Goal: Task Accomplishment & Management: Manage account settings

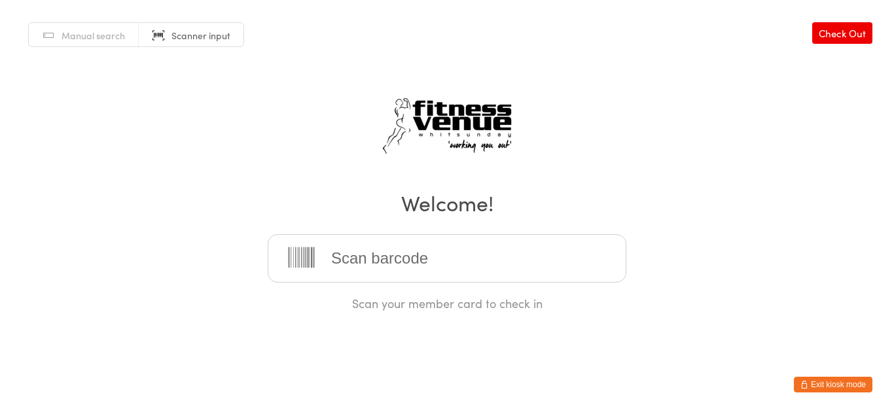
click at [847, 382] on button "Exit kiosk mode" at bounding box center [833, 385] width 79 height 16
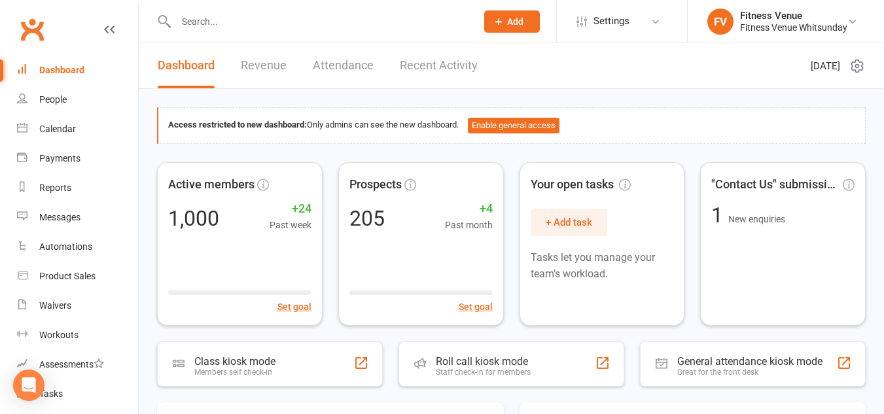
click at [249, 16] on input "text" at bounding box center [319, 21] width 295 height 18
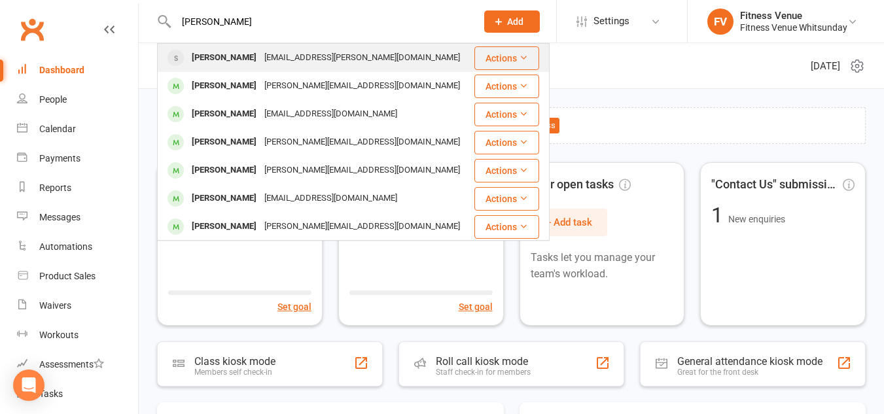
type input "harris"
click at [260, 58] on div "steph.harris@outlook.com.au" at bounding box center [361, 57] width 203 height 19
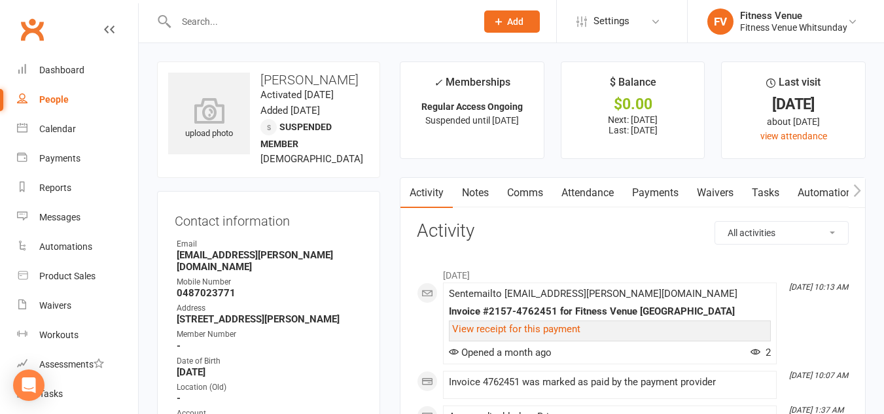
click at [659, 190] on link "Payments" at bounding box center [655, 193] width 65 height 30
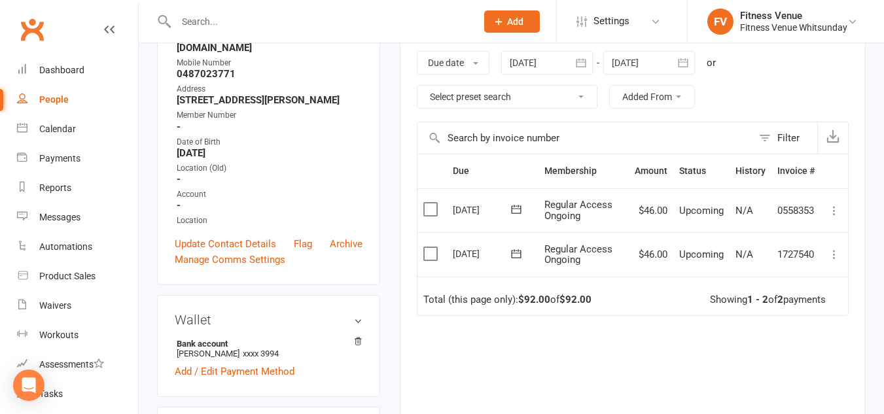
scroll to position [196, 0]
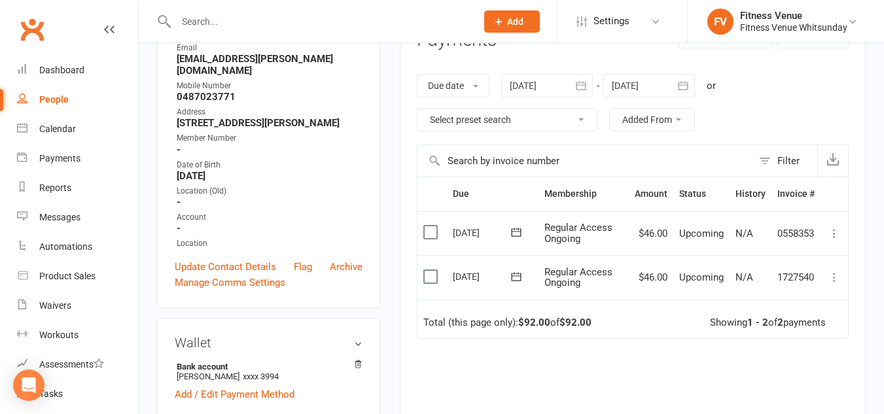
click at [517, 92] on div at bounding box center [547, 86] width 92 height 24
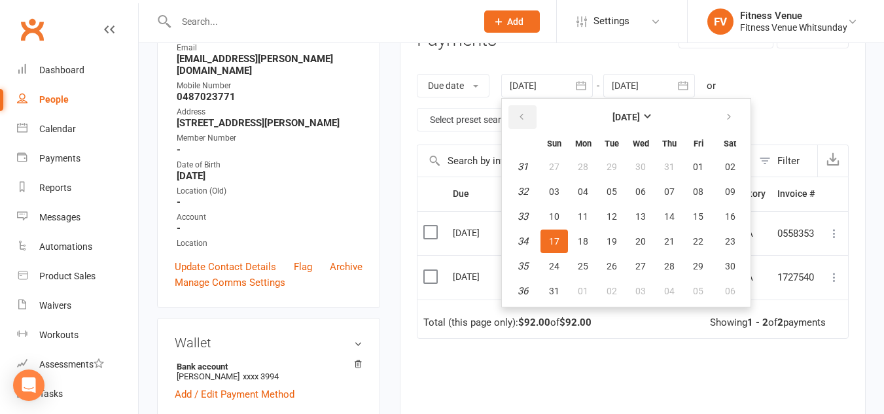
click at [520, 106] on th at bounding box center [522, 117] width 33 height 29
click at [522, 112] on icon "button" at bounding box center [521, 117] width 9 height 10
click at [600, 192] on button "10" at bounding box center [611, 192] width 27 height 24
type input "10 Jun 2025"
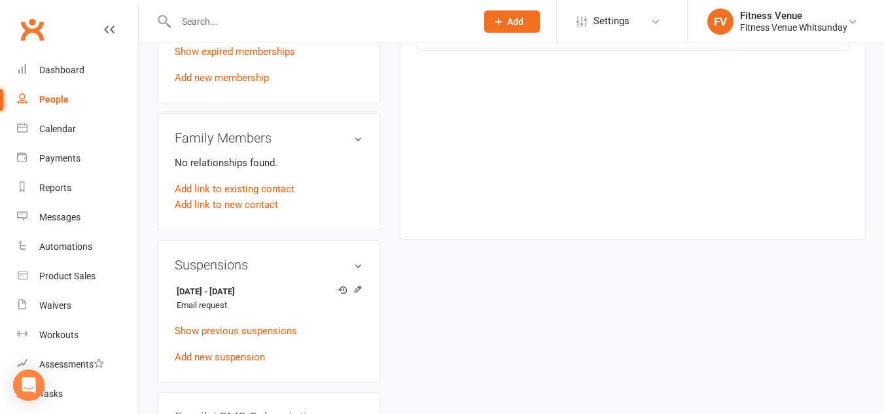
scroll to position [785, 0]
click at [359, 288] on icon at bounding box center [357, 288] width 9 height 9
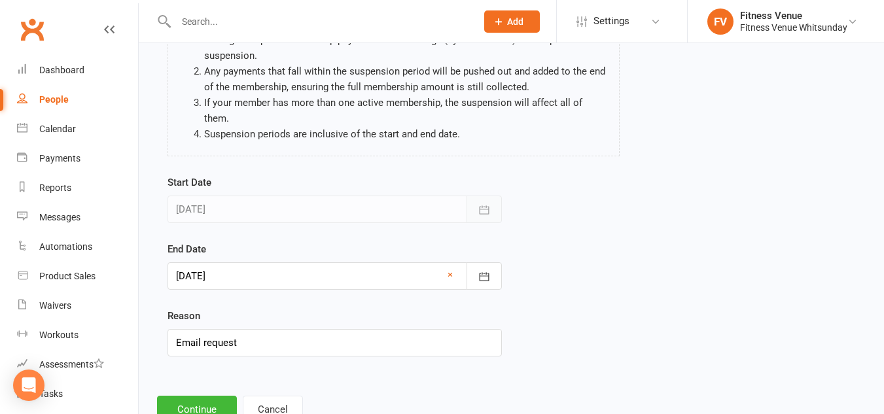
scroll to position [131, 0]
click at [481, 270] on icon "button" at bounding box center [484, 276] width 13 height 13
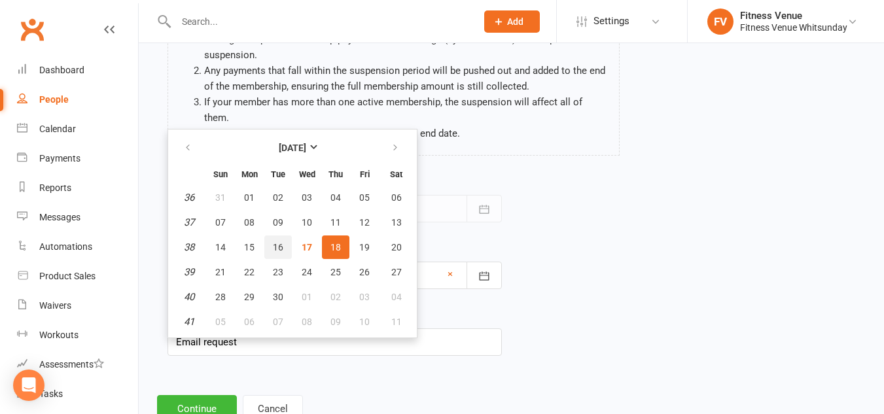
click at [290, 236] on button "16" at bounding box center [277, 248] width 27 height 24
type input "16 Sep 2025"
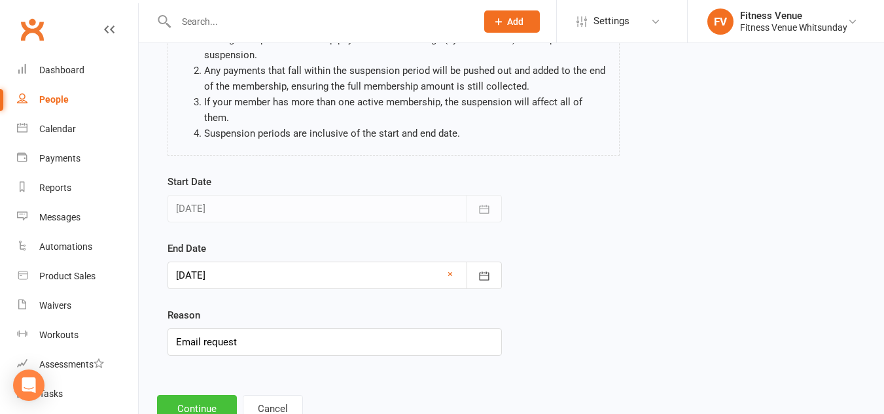
click at [213, 395] on button "Continue" at bounding box center [197, 408] width 80 height 27
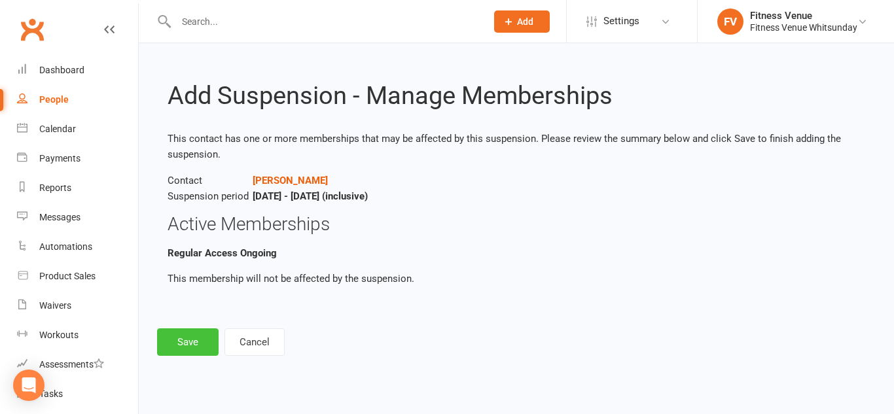
click at [195, 339] on button "Save" at bounding box center [188, 341] width 62 height 27
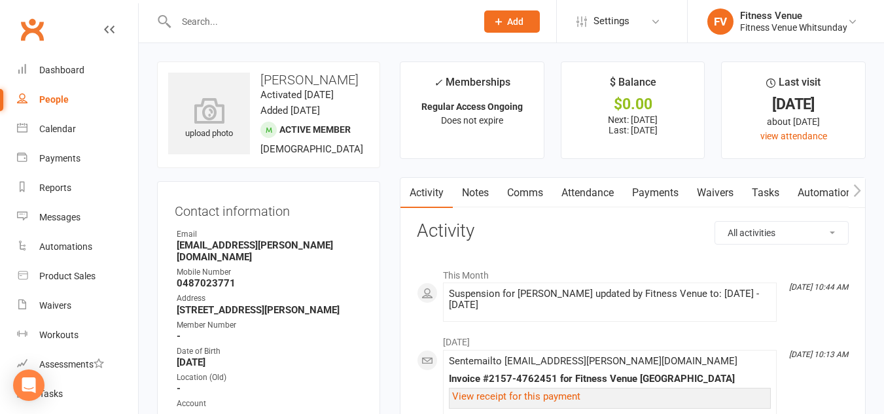
click at [654, 191] on link "Payments" at bounding box center [655, 193] width 65 height 30
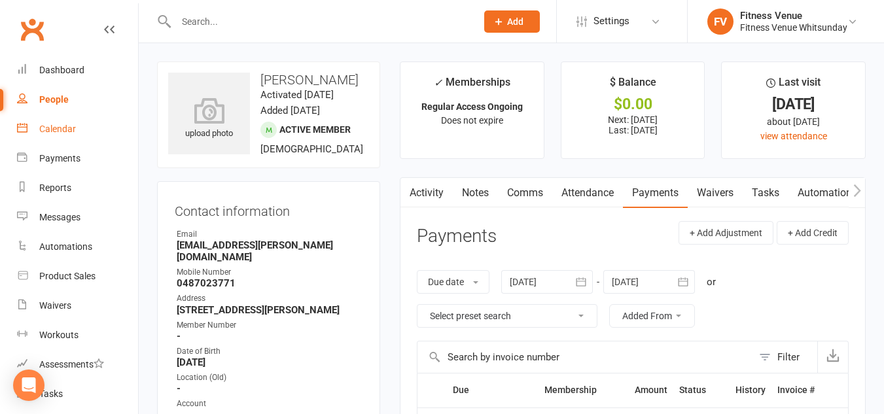
click at [60, 122] on link "Calendar" at bounding box center [77, 129] width 121 height 29
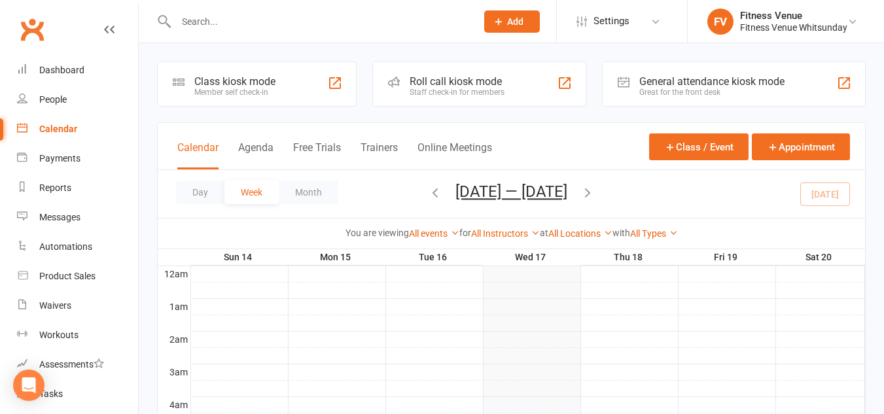
click at [664, 91] on div "Great for the front desk" at bounding box center [711, 92] width 145 height 9
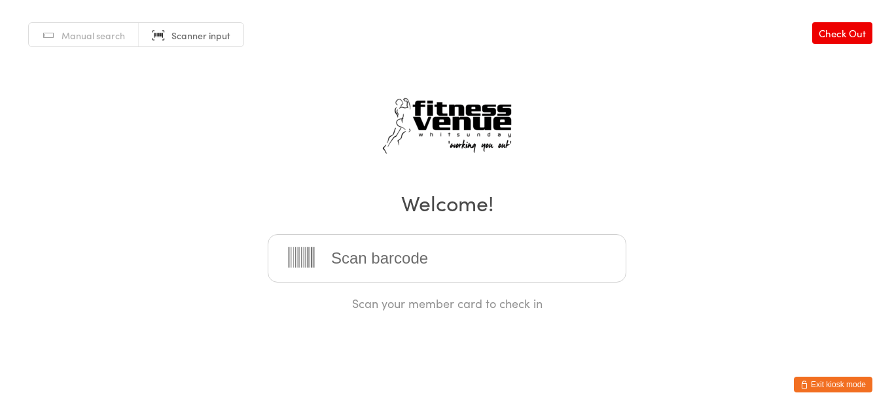
click at [805, 385] on icon "button" at bounding box center [804, 385] width 8 height 8
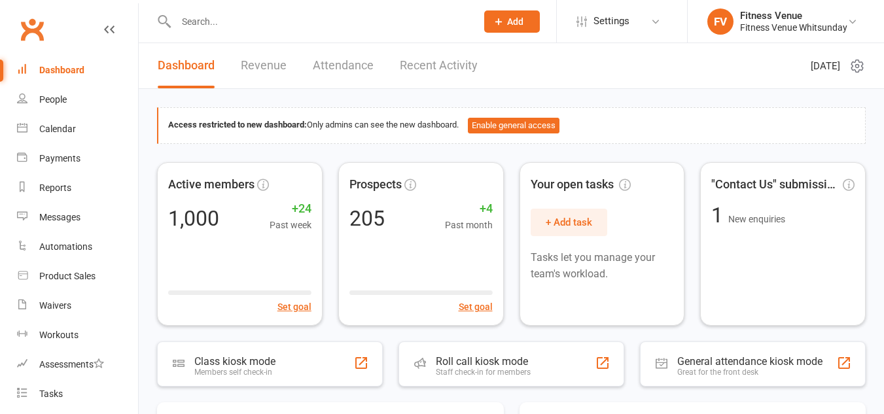
drag, startPoint x: 0, startPoint y: 0, endPoint x: 284, endPoint y: 20, distance: 284.7
click at [284, 20] on input "text" at bounding box center [319, 21] width 295 height 18
type input "m"
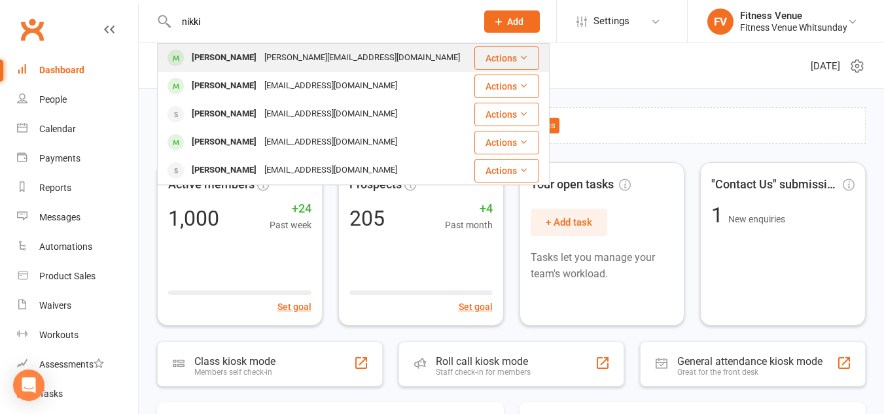
type input "nikki"
click at [260, 58] on div "[PERSON_NAME][EMAIL_ADDRESS][DOMAIN_NAME]" at bounding box center [361, 57] width 203 height 19
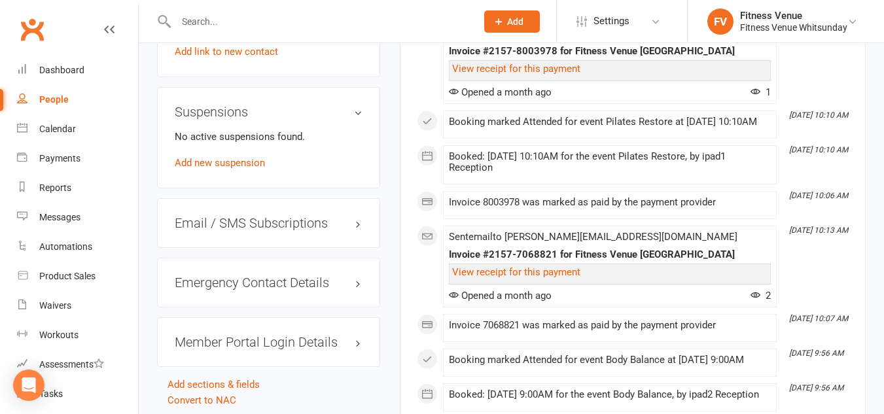
scroll to position [916, 0]
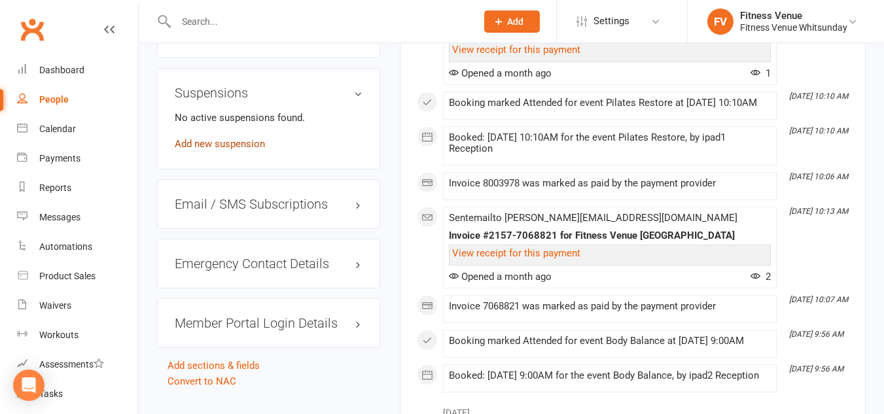
click at [234, 138] on link "Add new suspension" at bounding box center [220, 144] width 90 height 12
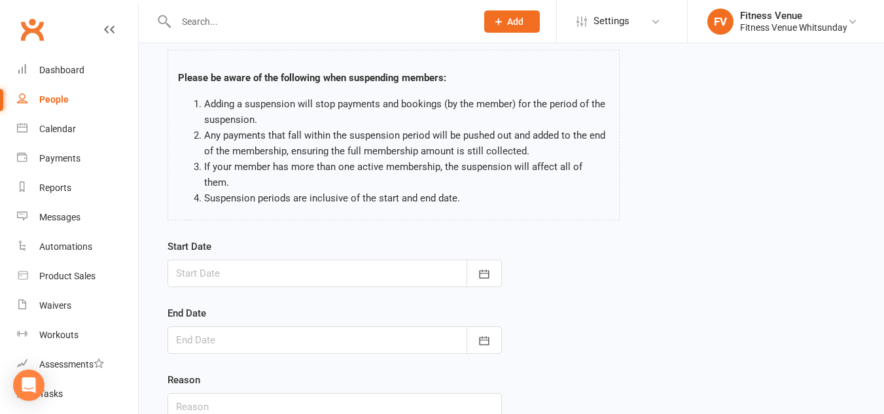
scroll to position [161, 0]
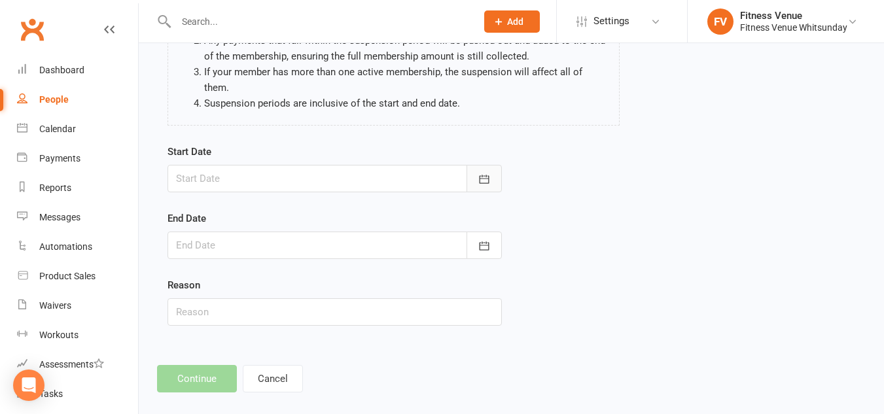
click at [486, 173] on icon "button" at bounding box center [484, 179] width 13 height 13
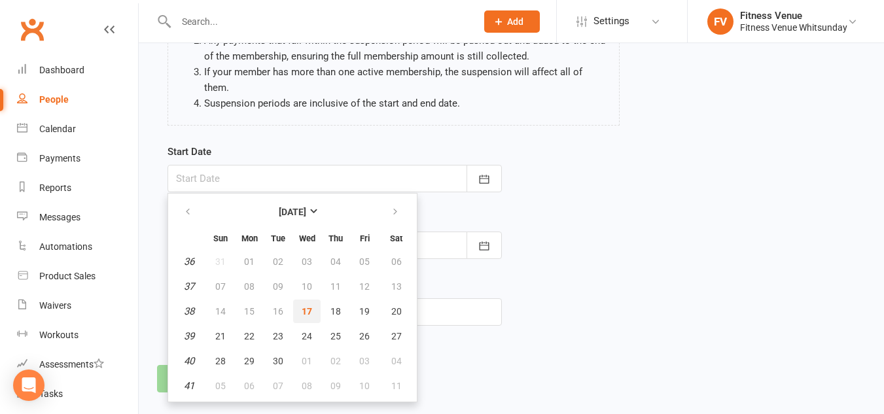
click at [305, 300] on button "17" at bounding box center [306, 312] width 27 height 24
type input "[DATE]"
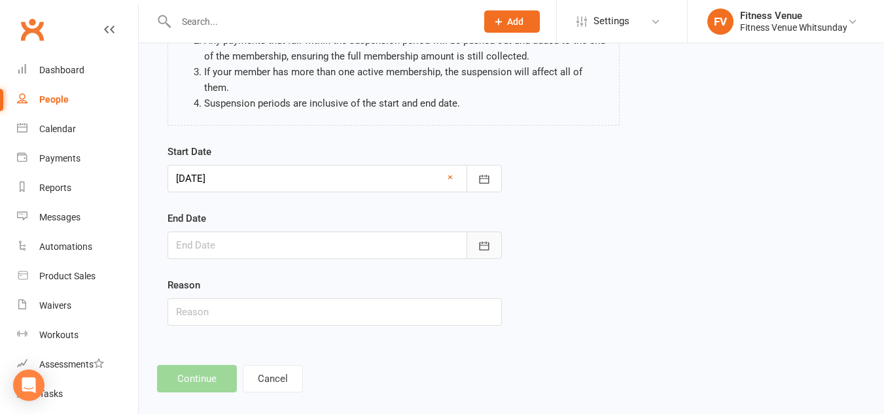
click at [481, 239] on icon "button" at bounding box center [484, 245] width 13 height 13
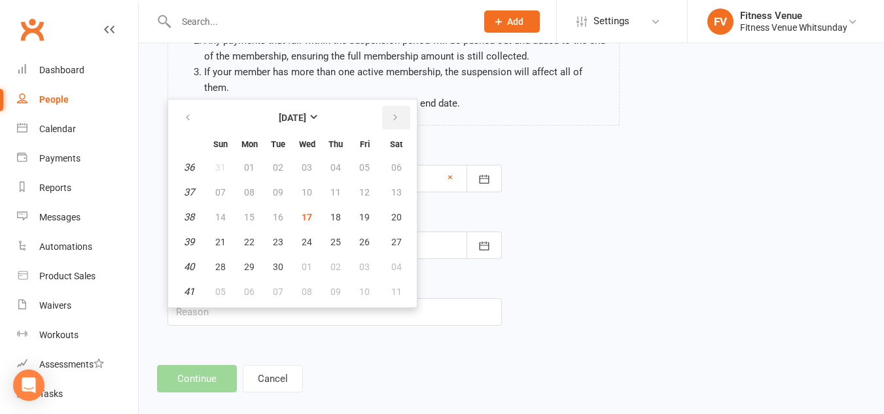
click at [396, 113] on icon "button" at bounding box center [395, 118] width 9 height 10
click at [309, 187] on span "08" at bounding box center [307, 192] width 10 height 10
type input "[DATE]"
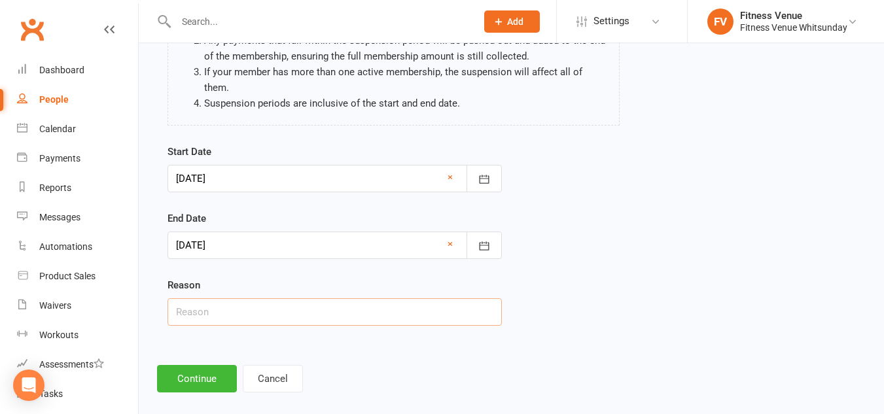
click at [202, 300] on input "text" at bounding box center [335, 311] width 334 height 27
type input "Holidays"
click at [181, 365] on button "Continue" at bounding box center [197, 378] width 80 height 27
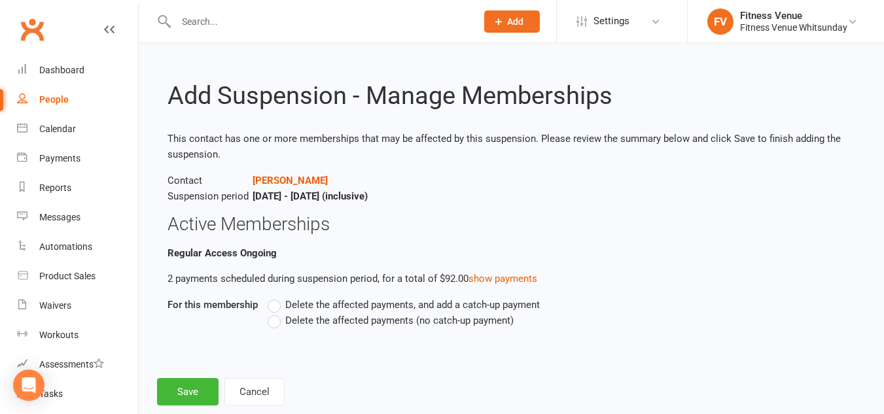
click at [324, 305] on span "Delete the affected payments, and add a catch-up payment" at bounding box center [412, 304] width 255 height 14
click at [276, 297] on input "Delete the affected payments, and add a catch-up payment" at bounding box center [272, 297] width 9 height 0
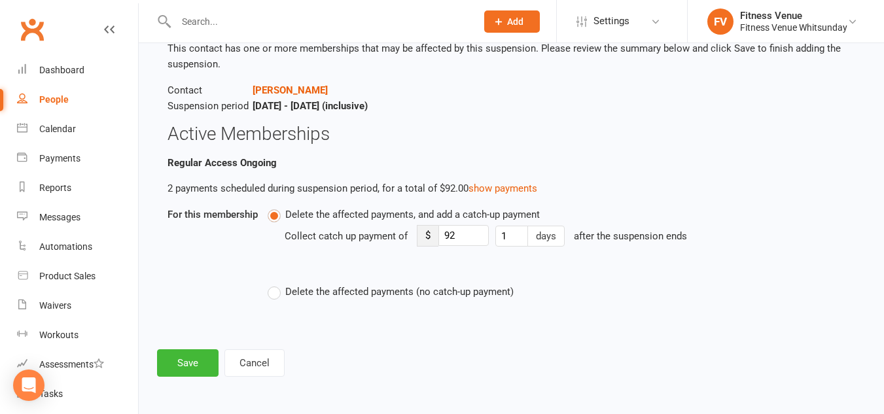
click at [281, 298] on label "Delete the affected payments (no catch-up payment)" at bounding box center [391, 292] width 246 height 16
click at [276, 284] on input "Delete the affected payments (no catch-up payment)" at bounding box center [272, 284] width 9 height 0
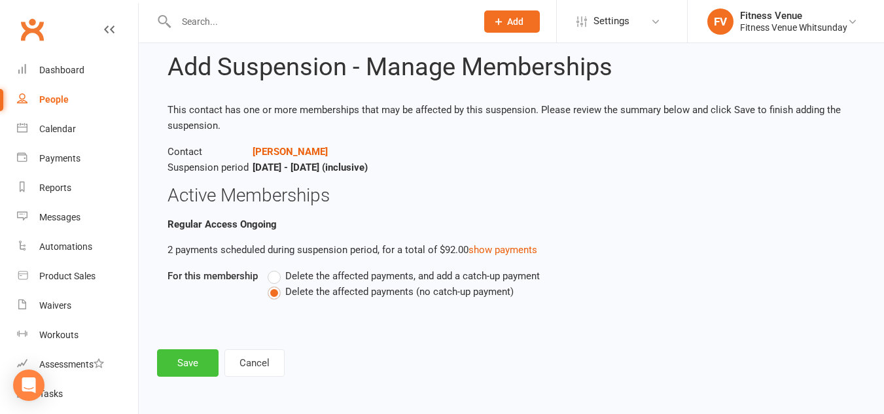
click at [189, 357] on button "Save" at bounding box center [188, 362] width 62 height 27
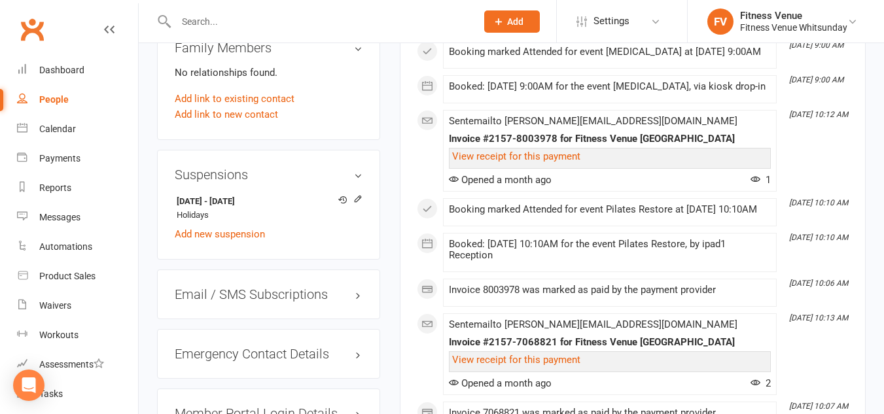
scroll to position [916, 0]
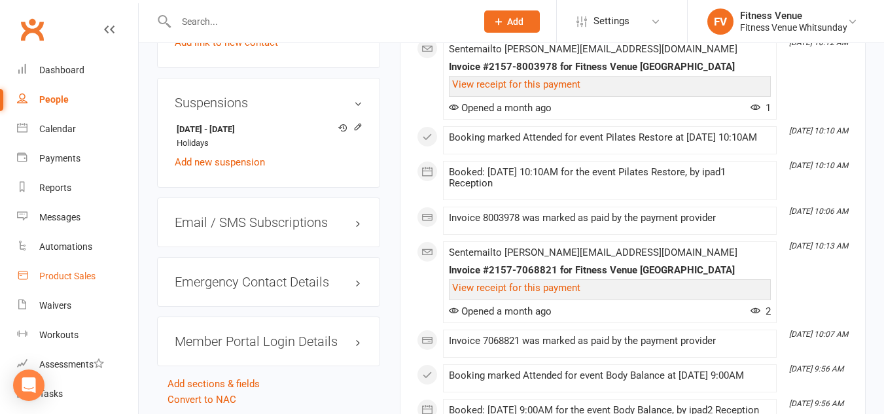
click at [82, 277] on div "Product Sales" at bounding box center [67, 276] width 56 height 10
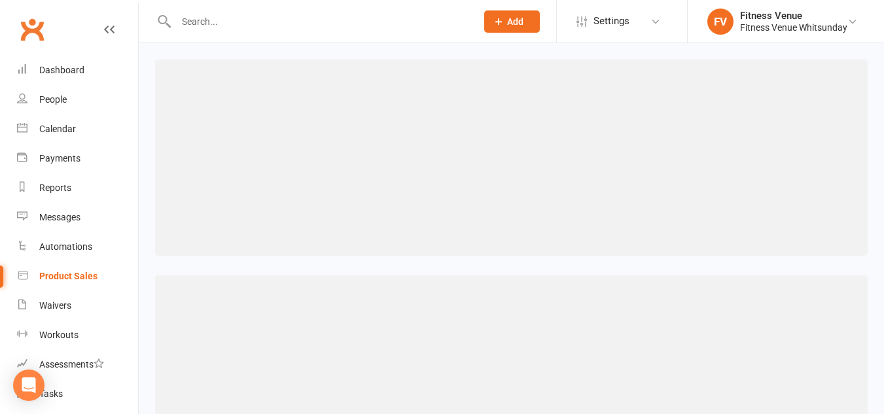
click at [213, 8] on div at bounding box center [312, 21] width 310 height 43
click at [200, 18] on input "text" at bounding box center [319, 21] width 295 height 18
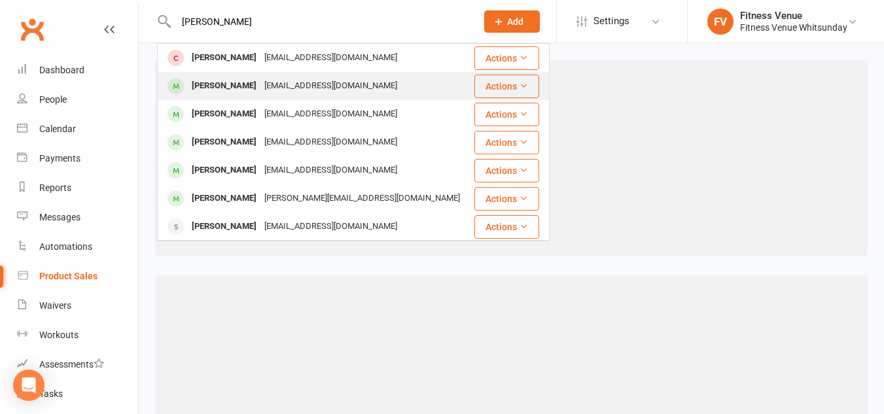
type input "[PERSON_NAME]"
click at [231, 80] on div "[PERSON_NAME]" at bounding box center [224, 86] width 73 height 19
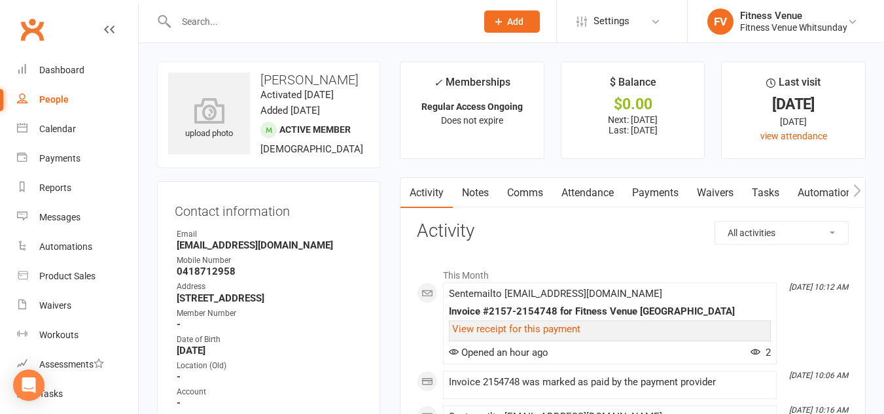
click at [646, 196] on link "Payments" at bounding box center [655, 193] width 65 height 30
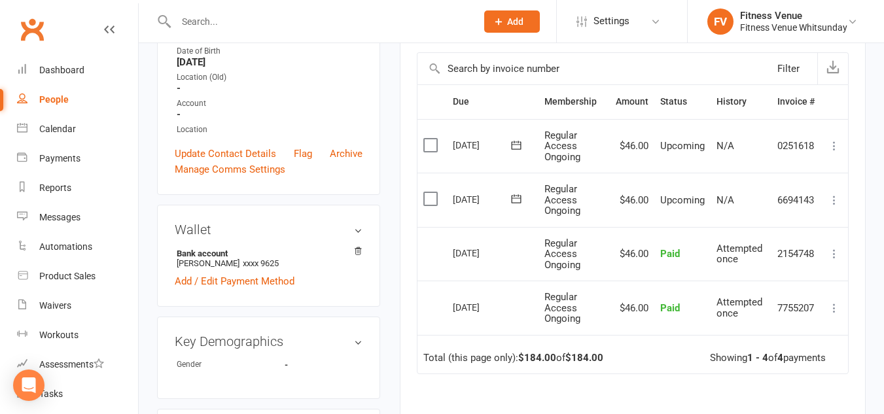
scroll to position [393, 0]
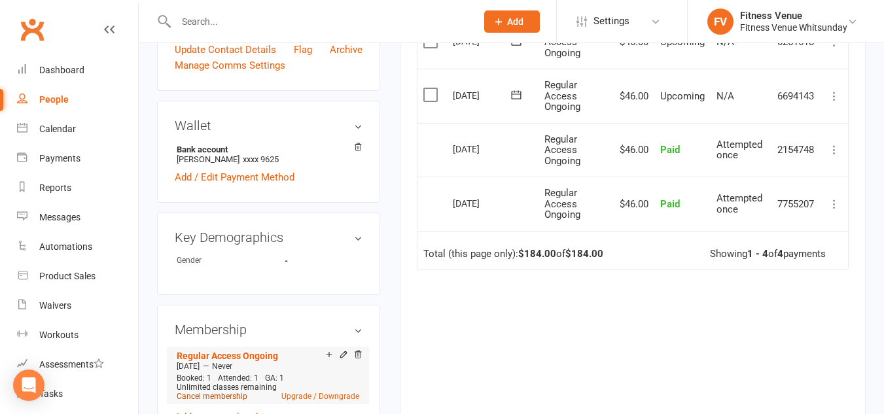
click at [234, 395] on link "Cancel membership" at bounding box center [212, 396] width 71 height 9
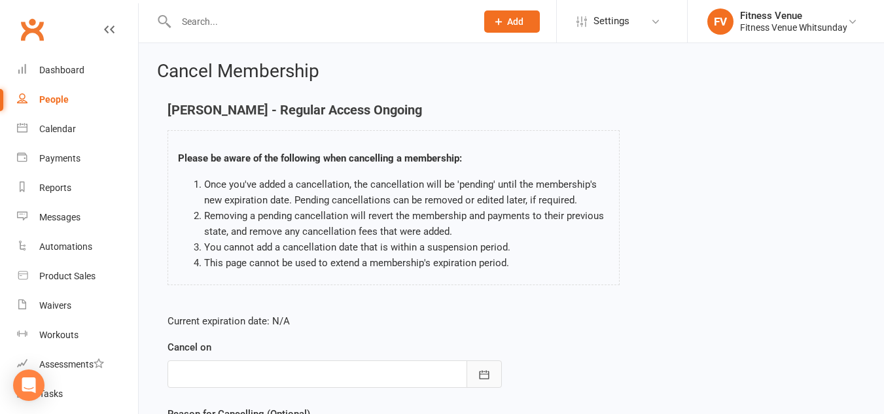
drag, startPoint x: 484, startPoint y: 371, endPoint x: 478, endPoint y: 364, distance: 8.8
click at [484, 370] on icon "button" at bounding box center [484, 374] width 13 height 13
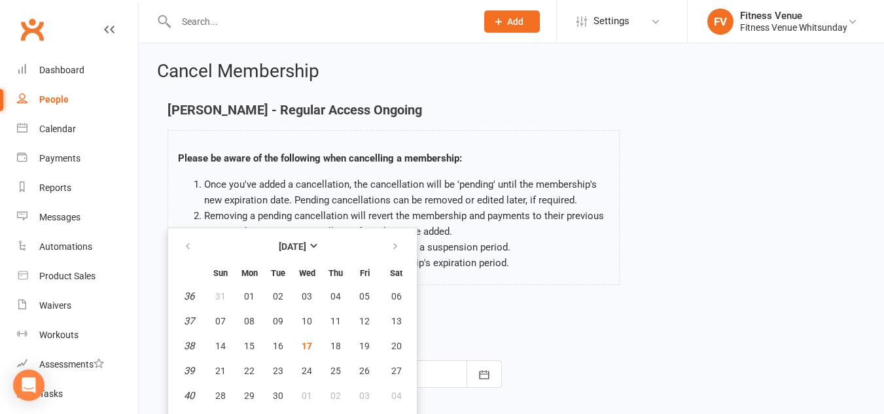
scroll to position [20, 0]
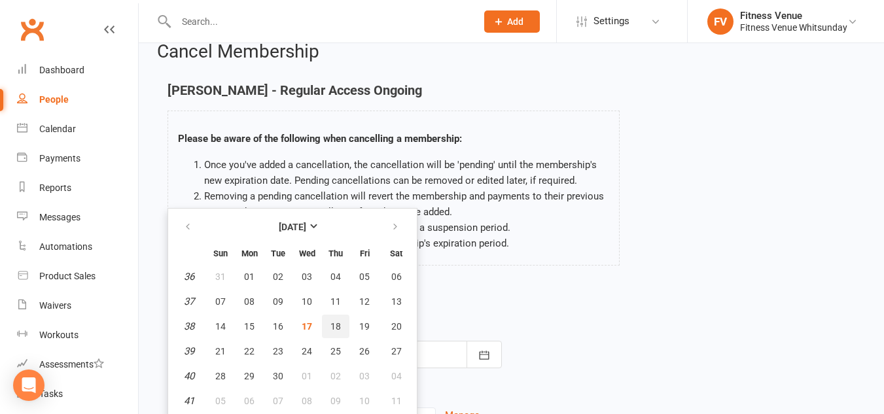
click at [334, 322] on span "18" at bounding box center [335, 326] width 10 height 10
type input "[DATE]"
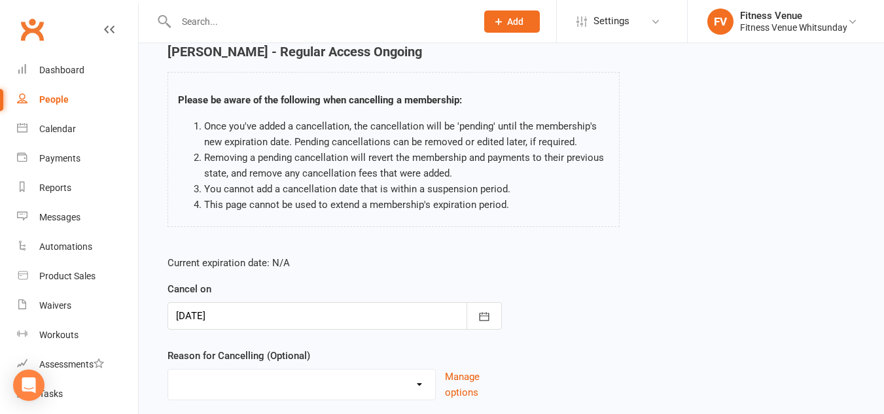
scroll to position [151, 0]
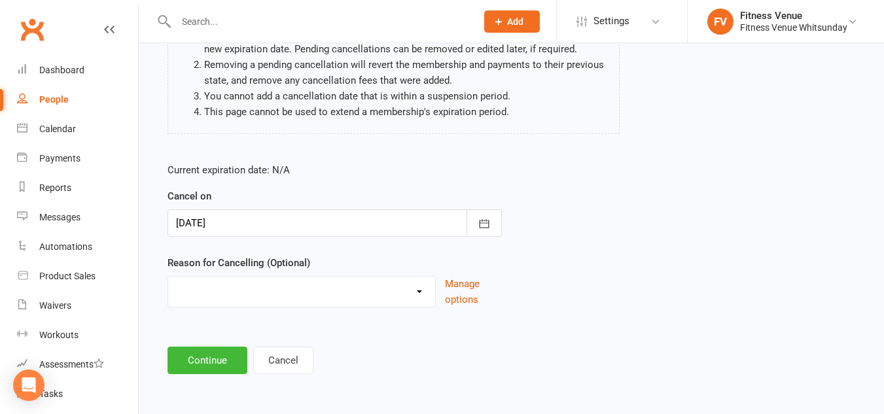
click at [423, 289] on select "Email request Excessive defaults Holiday Injury Leaving town Other reason" at bounding box center [301, 290] width 267 height 26
select select "0"
click at [168, 277] on select "Email request Excessive defaults Holiday Injury Leaving town Other reason" at bounding box center [301, 290] width 267 height 26
click at [218, 356] on button "Continue" at bounding box center [208, 360] width 80 height 27
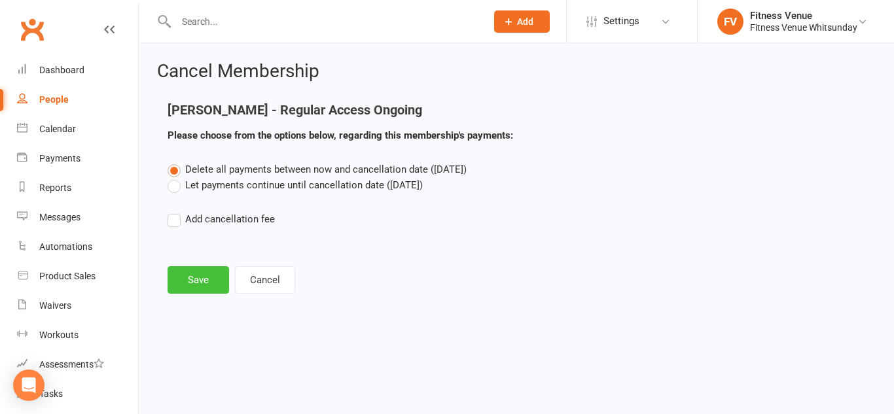
click at [190, 276] on button "Save" at bounding box center [199, 279] width 62 height 27
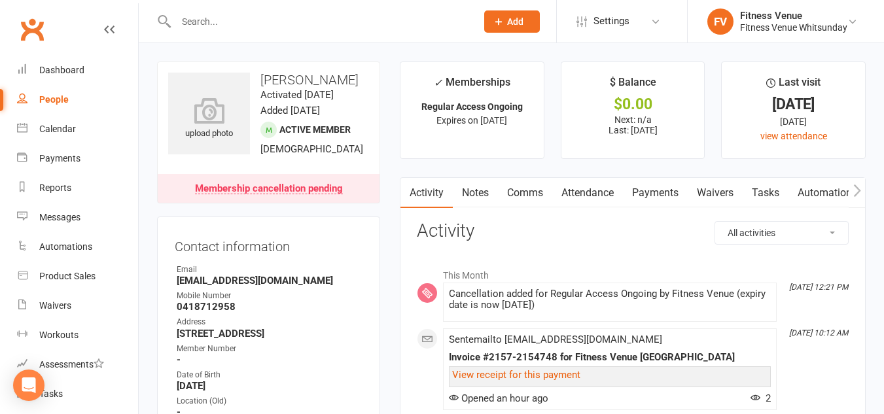
click at [239, 18] on input "text" at bounding box center [319, 21] width 295 height 18
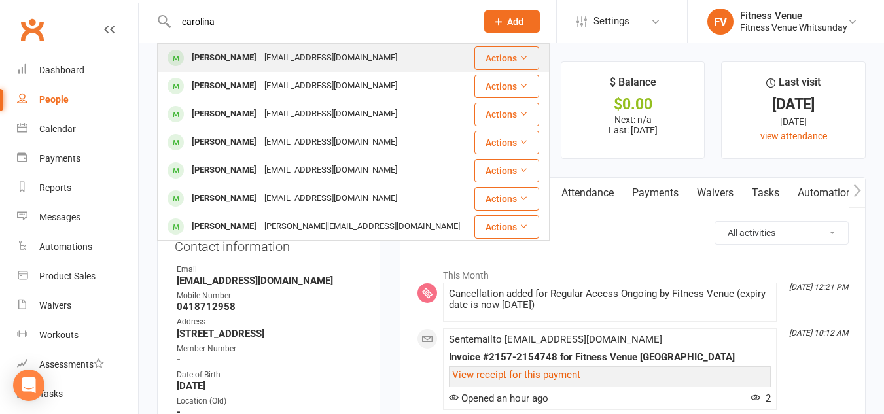
type input "carolina"
click at [277, 61] on div "[EMAIL_ADDRESS][DOMAIN_NAME]" at bounding box center [330, 57] width 141 height 19
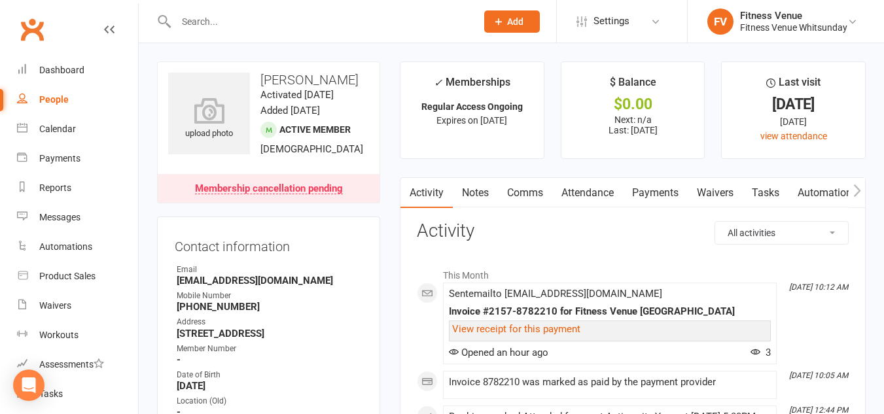
click at [668, 193] on link "Payments" at bounding box center [655, 193] width 65 height 30
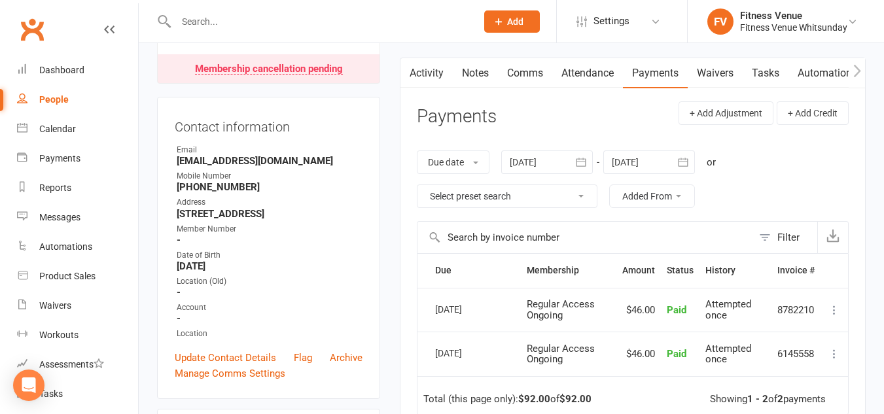
scroll to position [196, 0]
